Goal: Contribute content: Contribute content

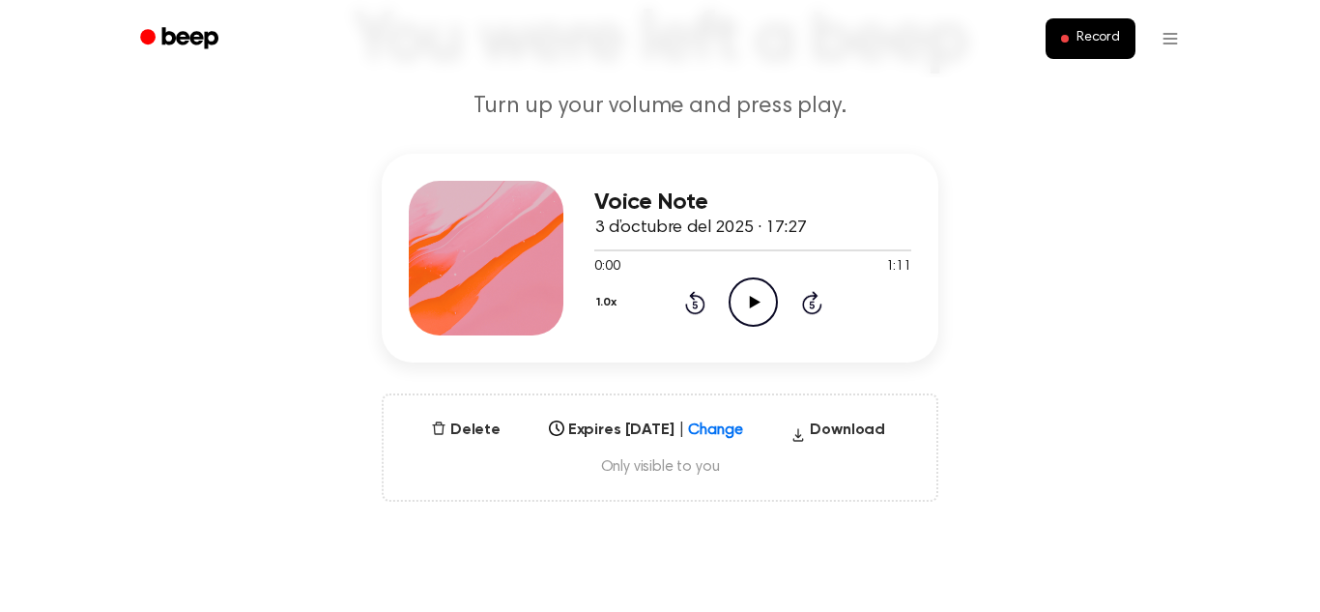
scroll to position [202, 0]
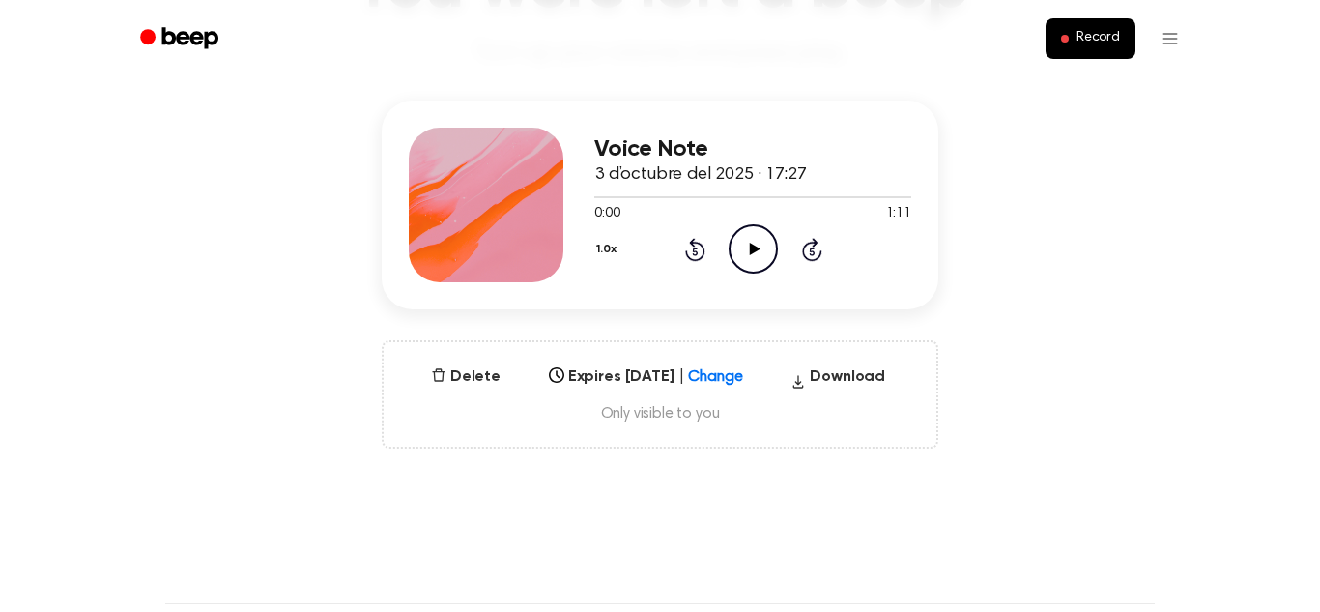
click at [750, 246] on icon at bounding box center [754, 249] width 11 height 13
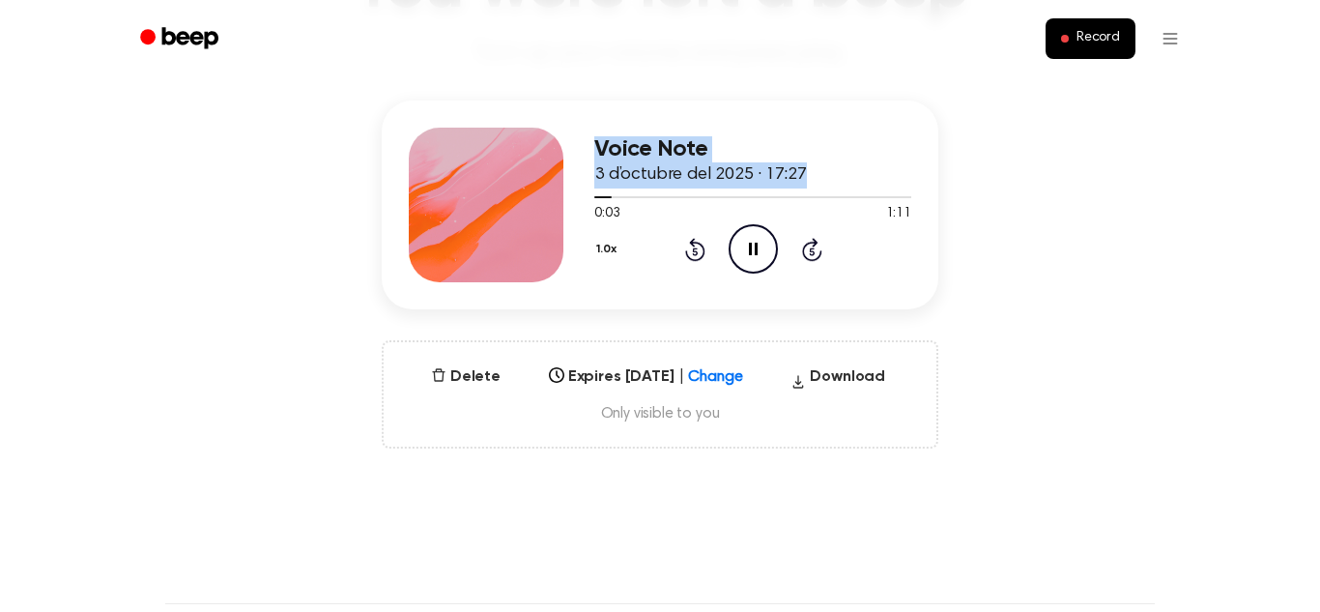
drag, startPoint x: 615, startPoint y: 199, endPoint x: 539, endPoint y: 215, distance: 76.9
click at [539, 215] on div "Voice Note 3 d’octubre del 2025 · 17:27 0:03 1:11 Your browser does not support…" at bounding box center [660, 204] width 557 height 209
click at [749, 242] on icon "Pause Audio" at bounding box center [753, 248] width 49 height 49
drag, startPoint x: 613, startPoint y: 198, endPoint x: 554, endPoint y: 209, distance: 59.9
click at [554, 209] on div "Voice Note 3 d’octubre del 2025 · 17:27 0:03 1:11 Your browser does not support…" at bounding box center [660, 204] width 557 height 209
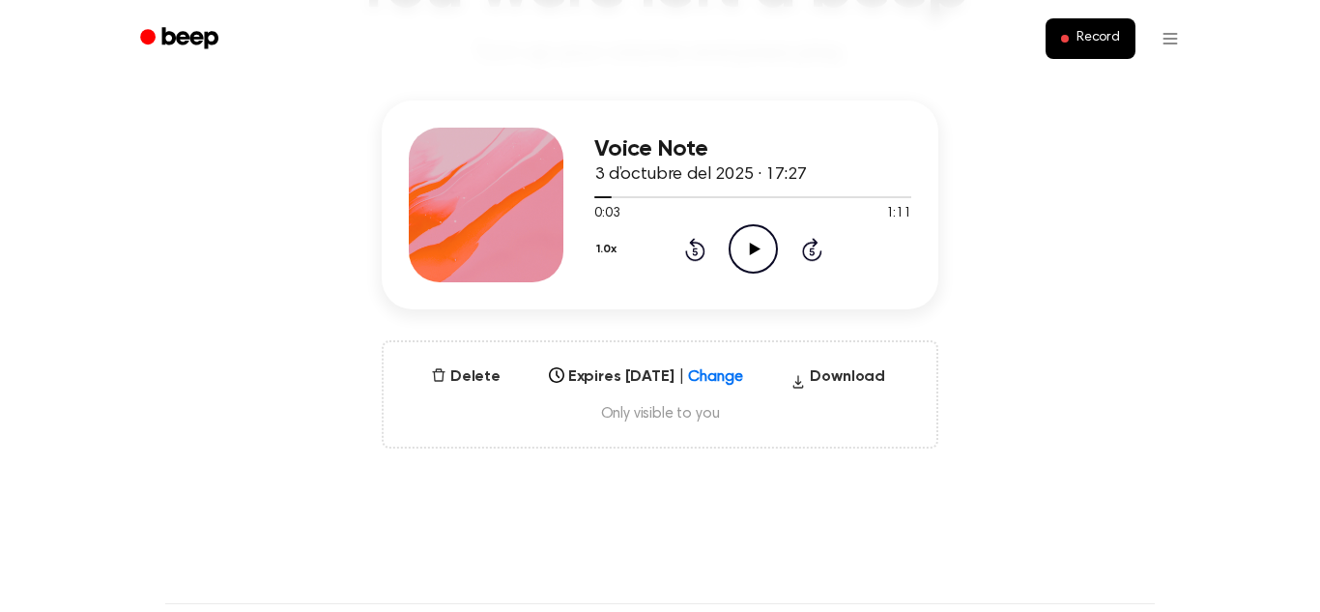
click at [758, 261] on icon "Play Audio" at bounding box center [753, 248] width 49 height 49
click at [694, 249] on icon "Rewind 5 seconds" at bounding box center [694, 249] width 21 height 25
click at [764, 261] on icon "Pause Audio" at bounding box center [753, 248] width 49 height 49
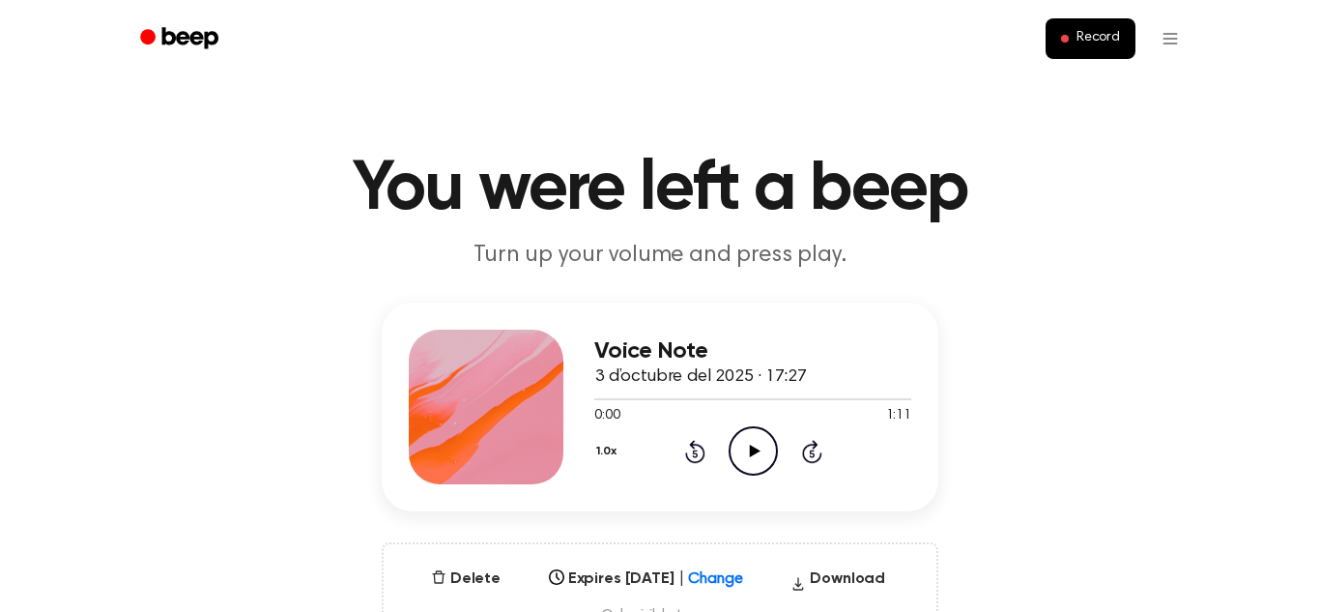
click at [743, 451] on icon "Play Audio" at bounding box center [753, 450] width 49 height 49
click at [746, 454] on icon "Pause Audio" at bounding box center [753, 450] width 49 height 49
click at [746, 454] on icon "Play Audio" at bounding box center [753, 450] width 49 height 49
click at [754, 464] on icon "Pause Audio" at bounding box center [753, 450] width 49 height 49
click at [754, 464] on icon "Play Audio" at bounding box center [753, 450] width 49 height 49
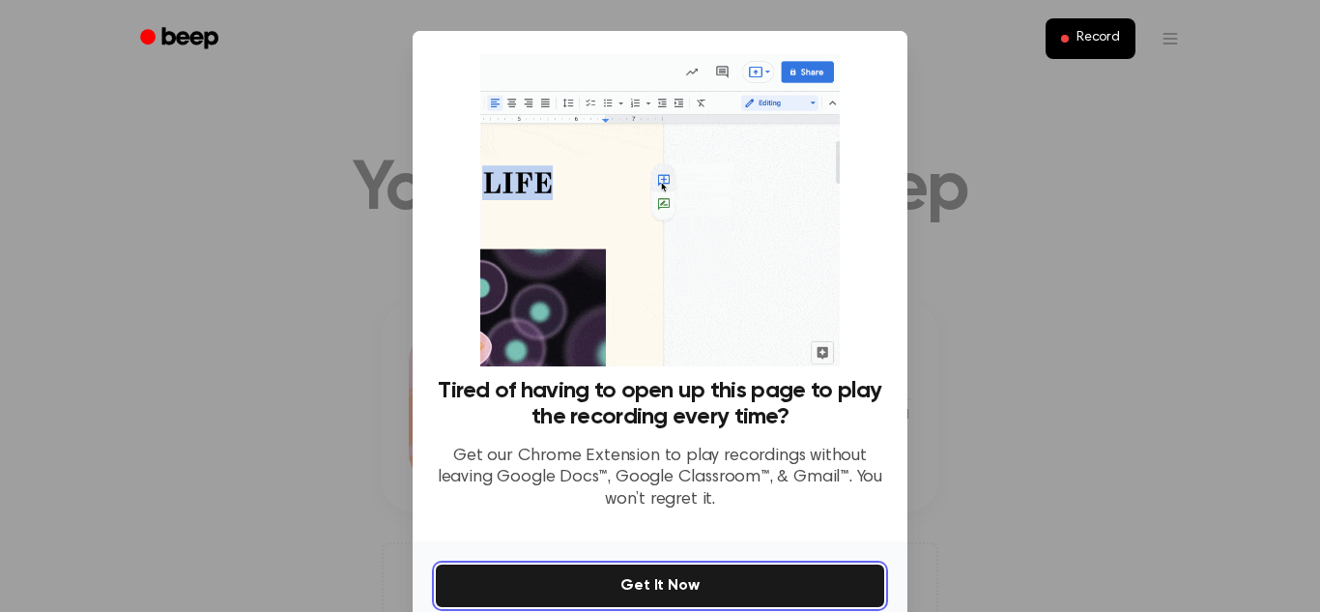
click at [744, 579] on button "Get It Now" at bounding box center [660, 585] width 448 height 43
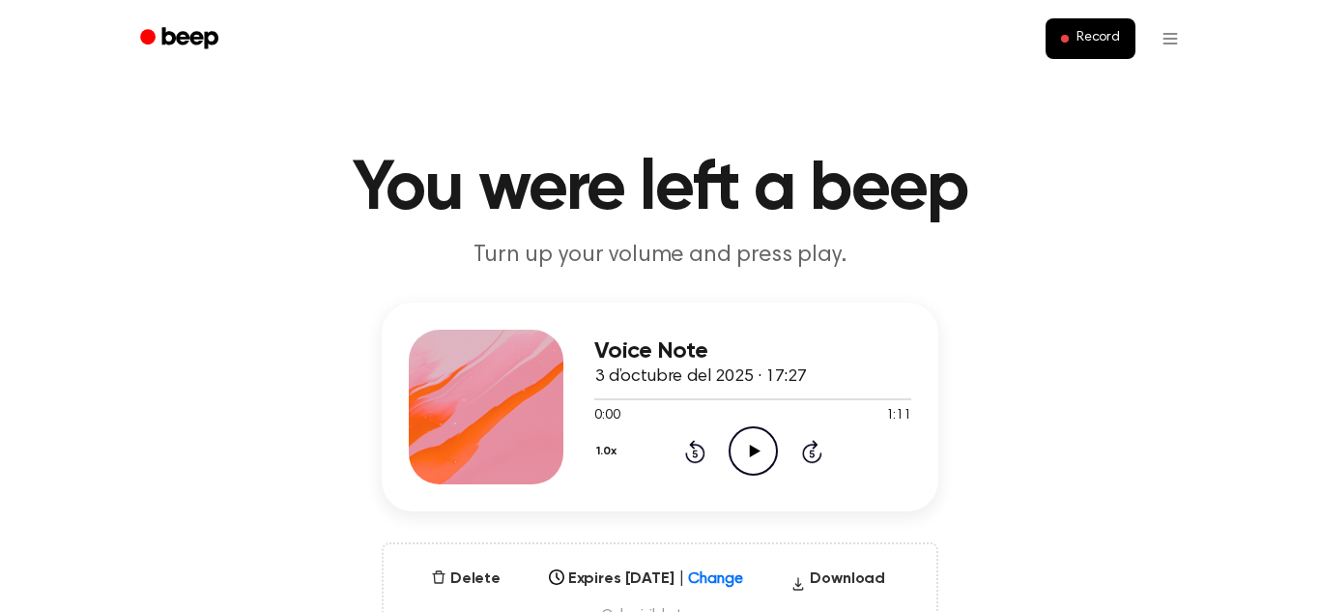
click at [765, 443] on icon "Play Audio" at bounding box center [753, 450] width 49 height 49
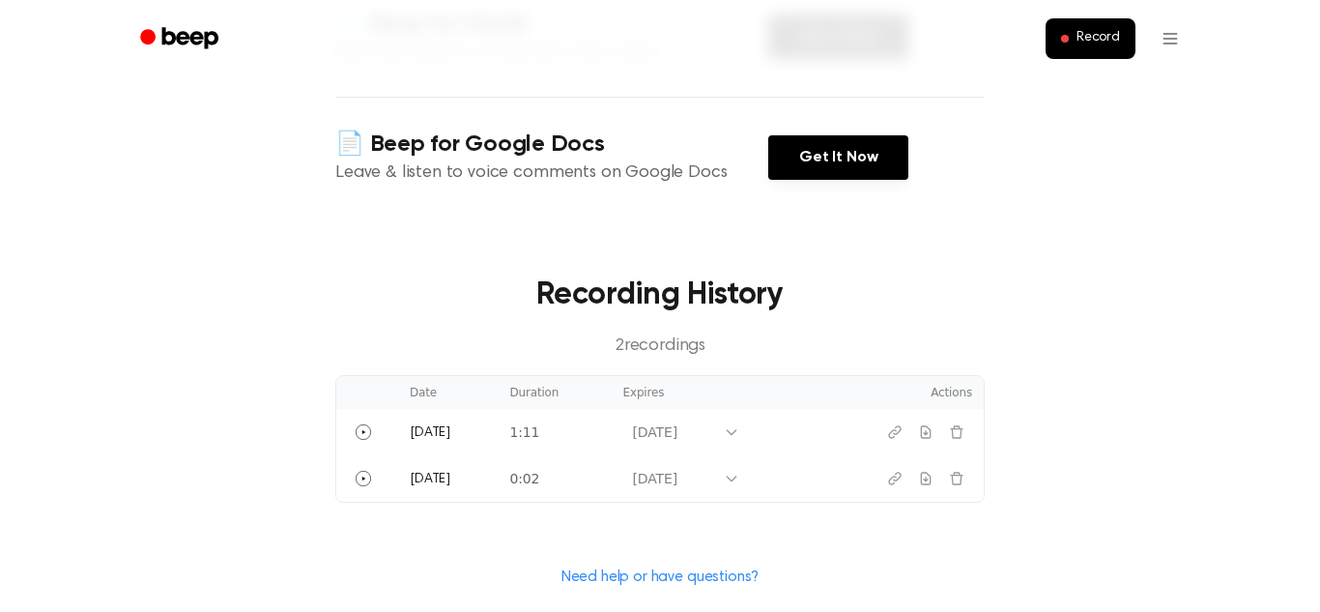
scroll to position [913, 0]
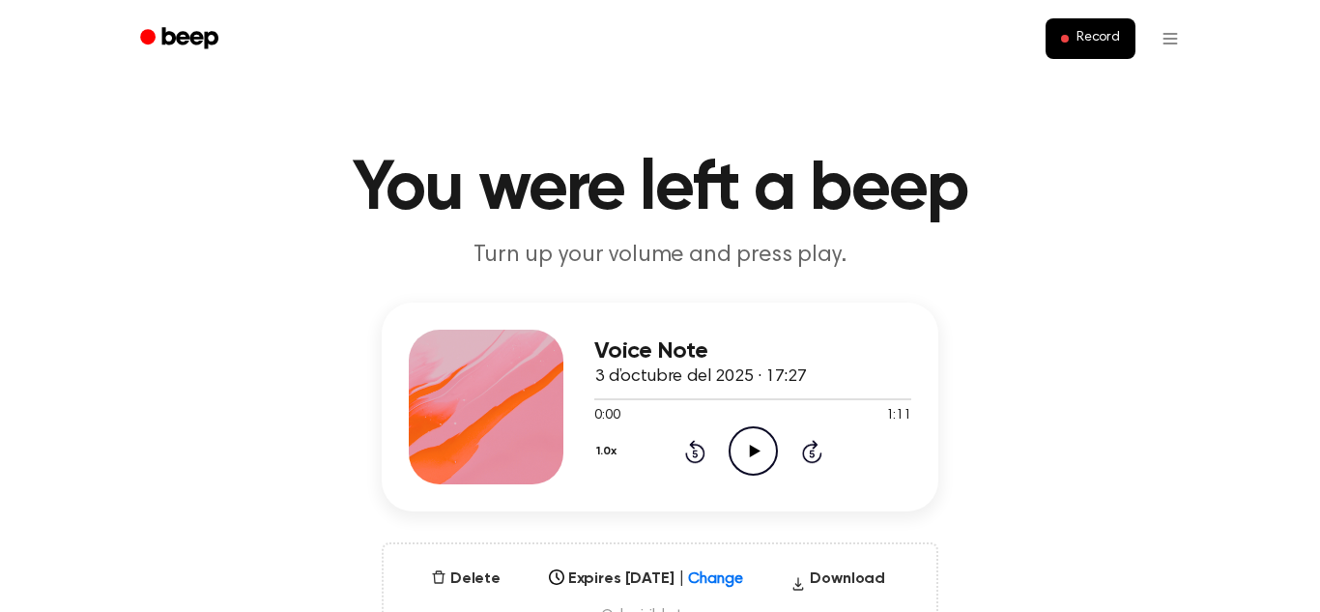
click at [742, 454] on icon "Play Audio" at bounding box center [753, 450] width 49 height 49
click at [1103, 32] on span "Record" at bounding box center [1097, 38] width 43 height 17
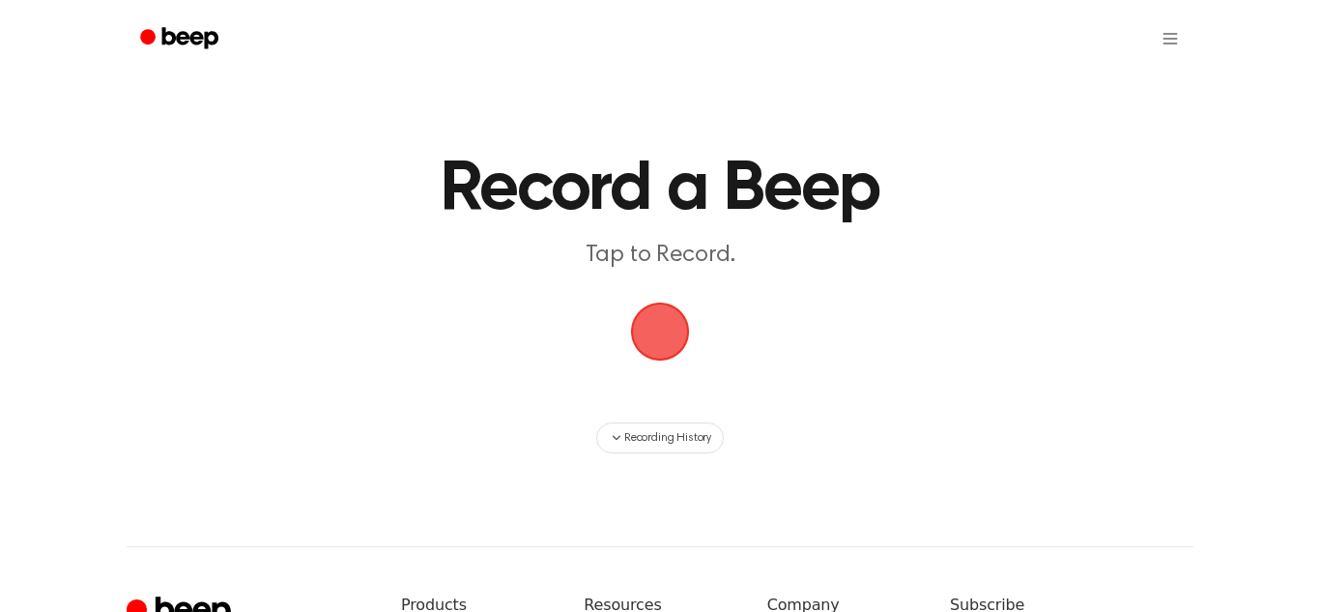
click at [665, 349] on span "button" at bounding box center [659, 331] width 81 height 81
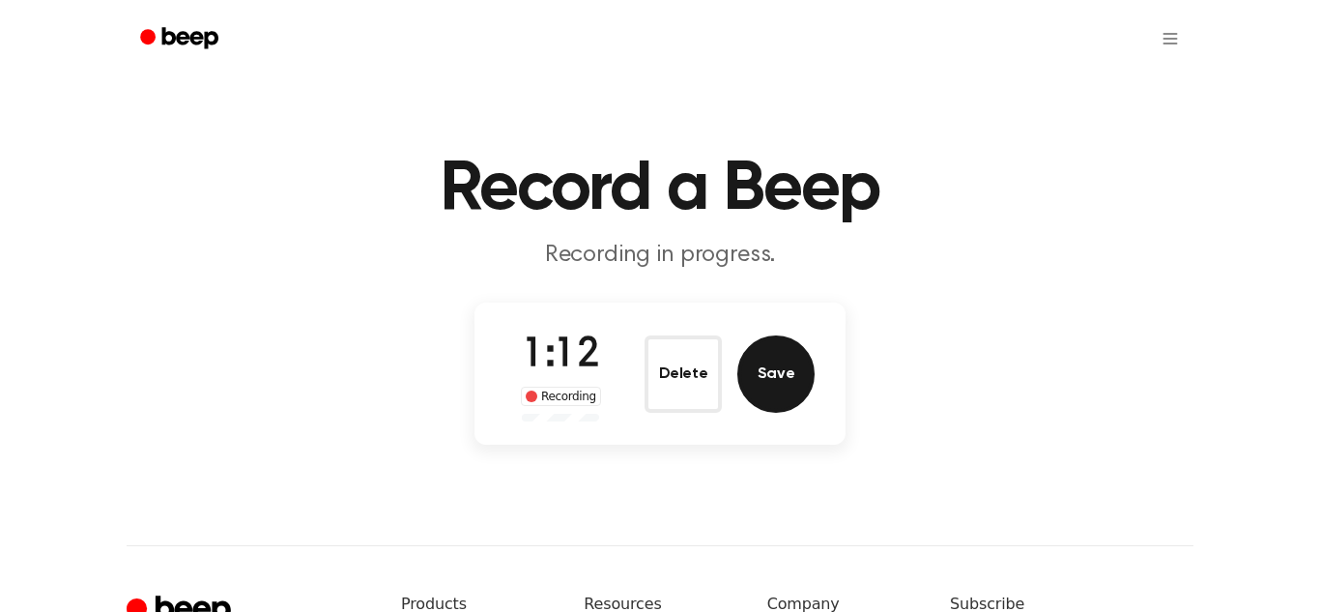
click at [780, 390] on button "Save" at bounding box center [775, 373] width 77 height 77
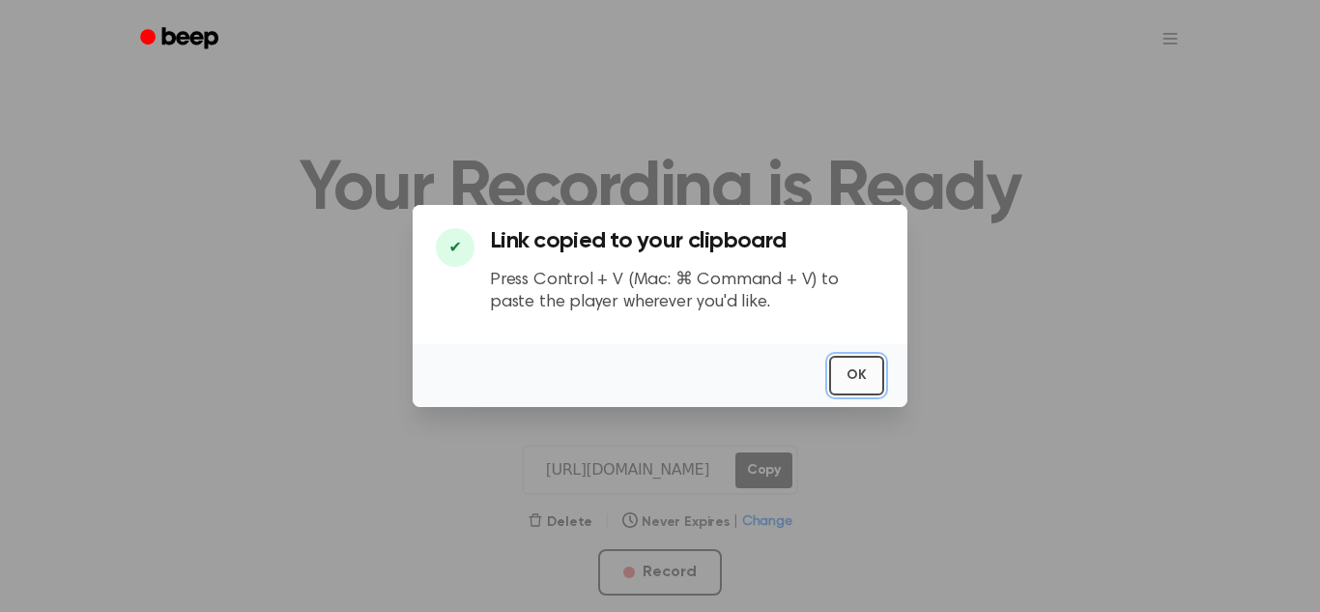
click at [862, 376] on button "OK" at bounding box center [856, 376] width 55 height 40
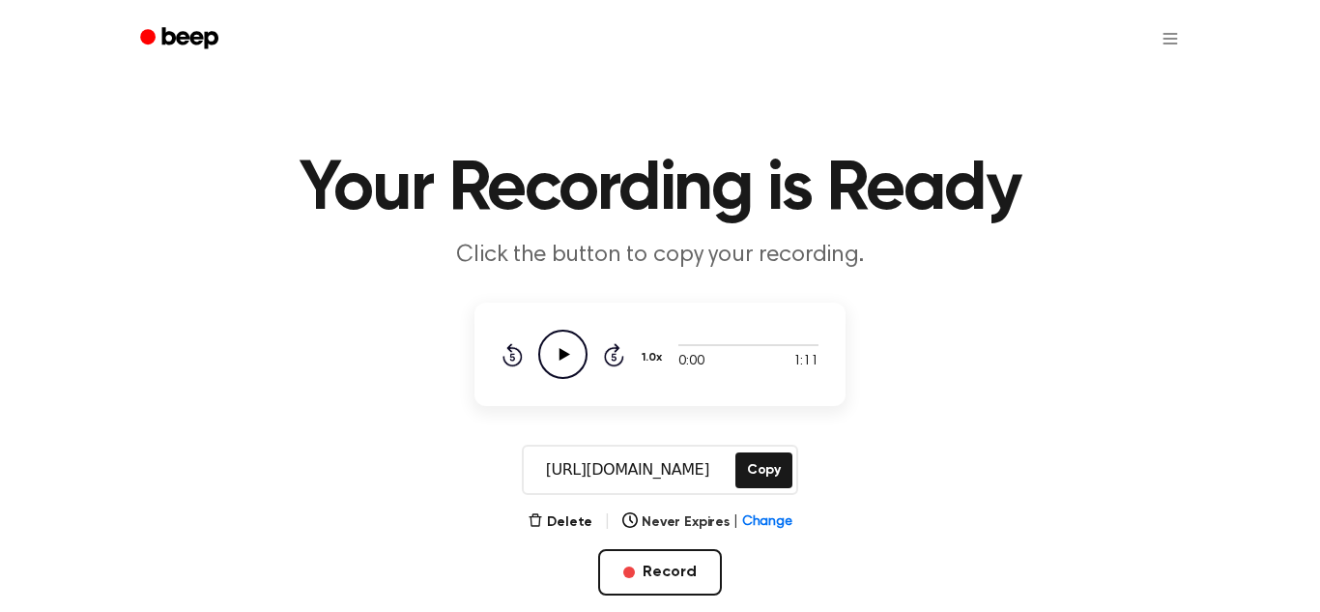
drag, startPoint x: 729, startPoint y: 465, endPoint x: 500, endPoint y: 453, distance: 229.3
click at [500, 453] on div "https://beep.audio/XWXPSGK Copy" at bounding box center [660, 470] width 1274 height 50
click at [756, 471] on button "Copy" at bounding box center [763, 470] width 57 height 36
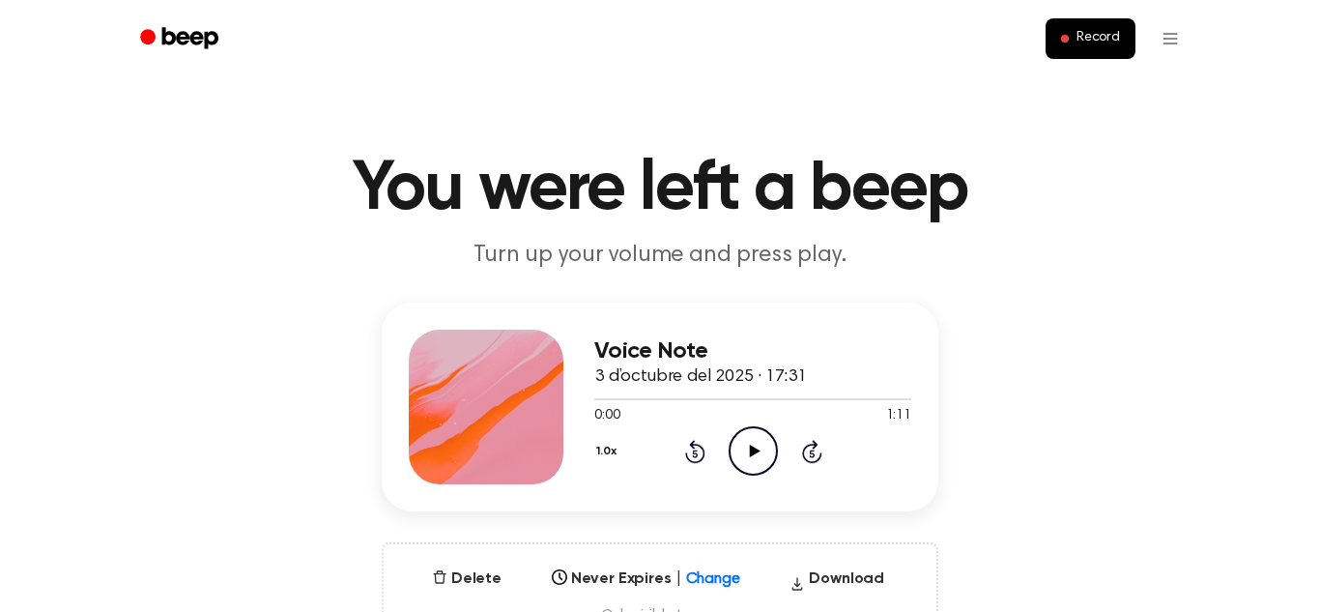
click at [745, 445] on icon "Play Audio" at bounding box center [753, 450] width 49 height 49
click at [816, 451] on icon "Skip 5 seconds" at bounding box center [811, 451] width 21 height 25
click at [811, 459] on icon "Skip 5 seconds" at bounding box center [811, 451] width 21 height 25
click at [1155, 196] on header "You were left a beep Turn up your volume and press play." at bounding box center [660, 213] width 1274 height 117
click at [762, 449] on icon "Pause Audio" at bounding box center [753, 450] width 49 height 49
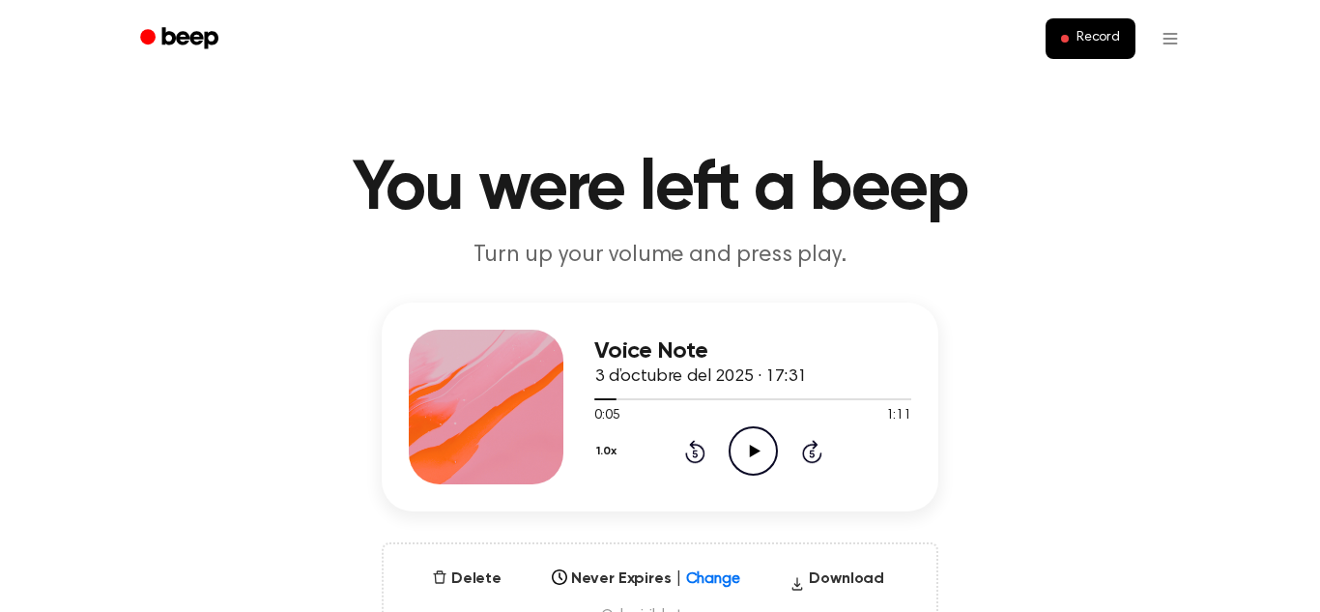
click at [761, 449] on icon "Play Audio" at bounding box center [753, 450] width 49 height 49
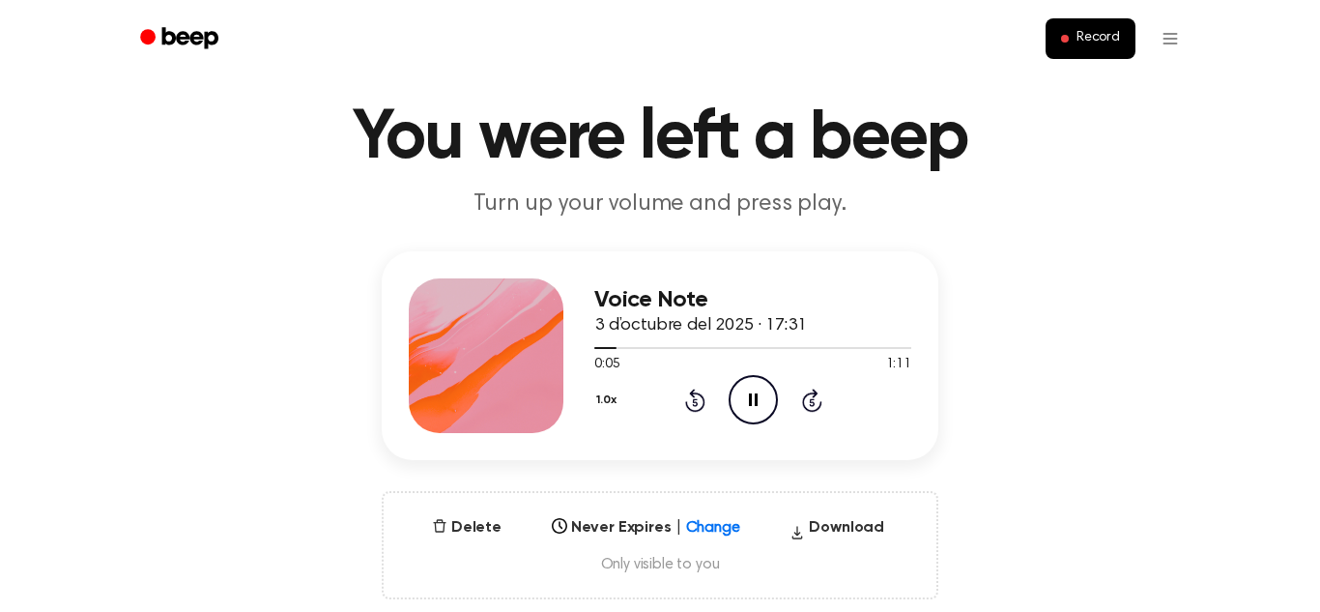
scroll to position [58, 0]
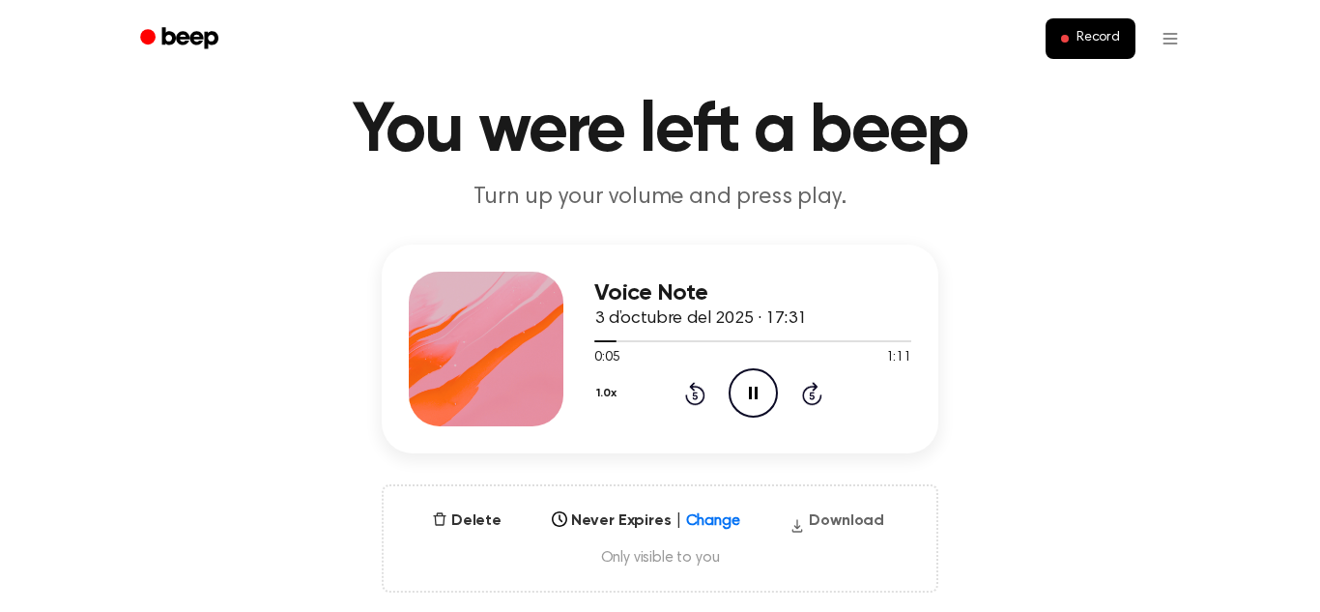
click at [847, 520] on button "Download" at bounding box center [837, 524] width 110 height 31
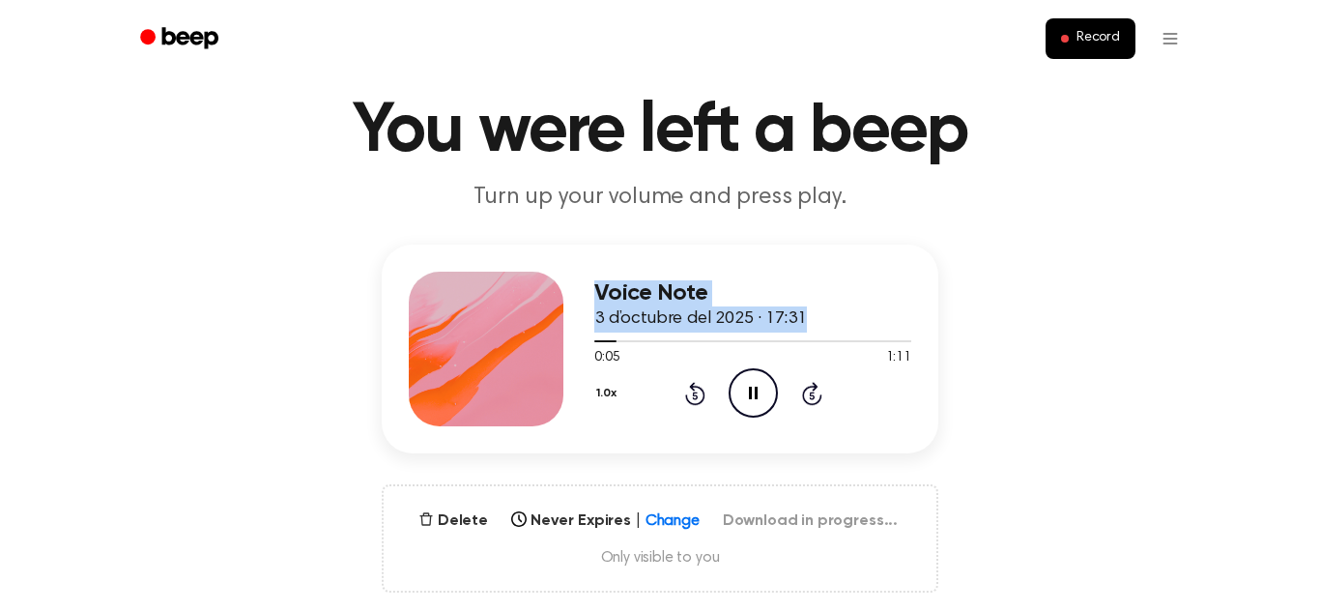
drag, startPoint x: 610, startPoint y: 344, endPoint x: 573, endPoint y: 359, distance: 39.8
click at [573, 359] on div "Voice Note 3 d’octubre del 2025 · 17:31 0:05 1:11 Your browser does not support…" at bounding box center [660, 348] width 557 height 209
click at [700, 346] on div at bounding box center [752, 339] width 317 height 15
